Goal: Check status: Check status

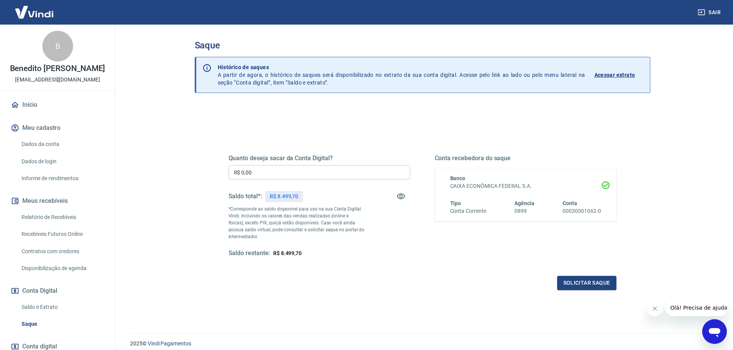
click at [274, 169] on input "R$ 0,00" at bounding box center [320, 172] width 182 height 14
click at [51, 314] on link "Saldo e Extrato" at bounding box center [61, 308] width 87 height 16
